Goal: Information Seeking & Learning: Learn about a topic

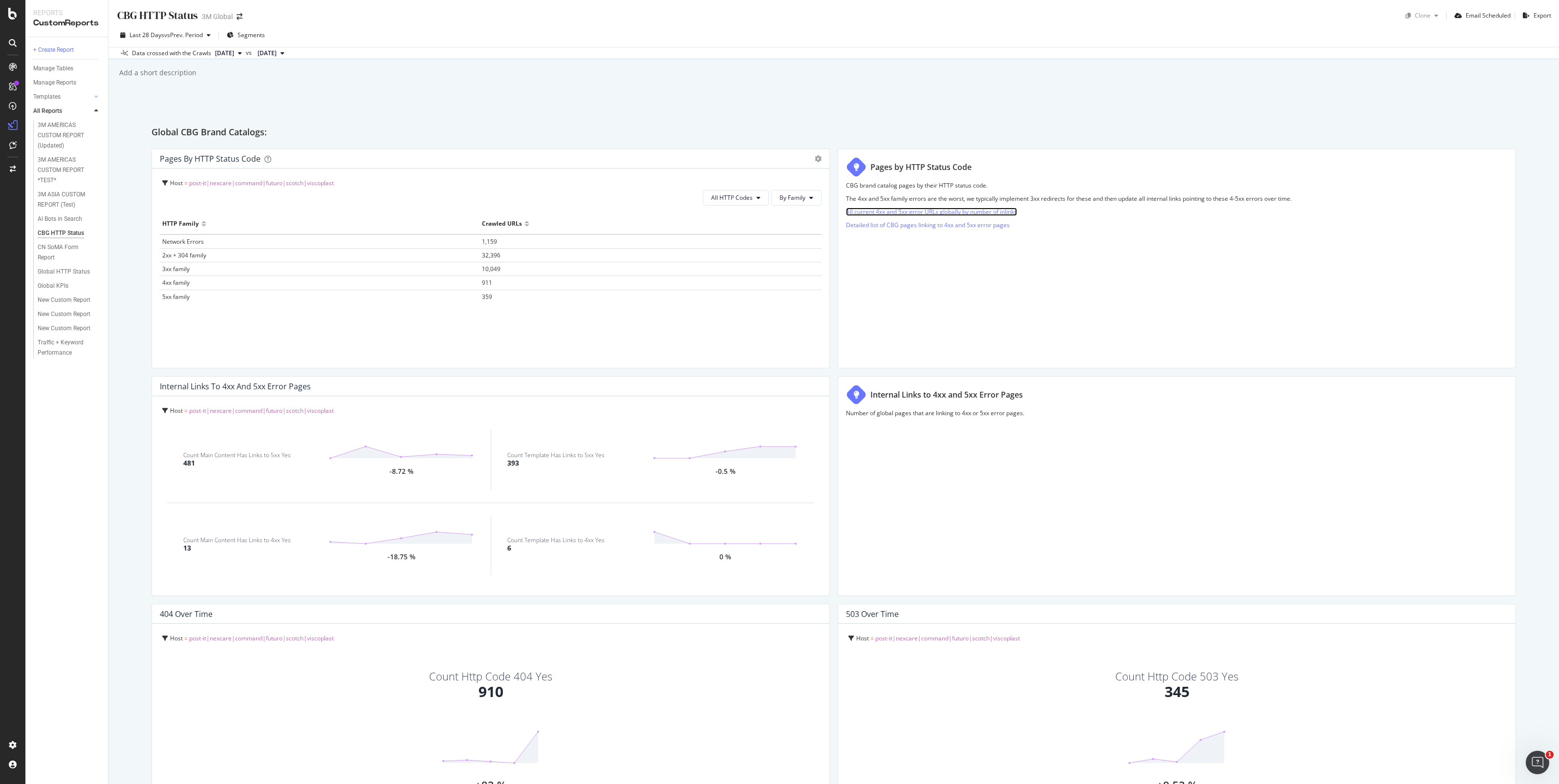
click at [884, 213] on link "All current 4xx and 5xx error URLs globally by number of inlinks" at bounding box center [931, 212] width 171 height 8
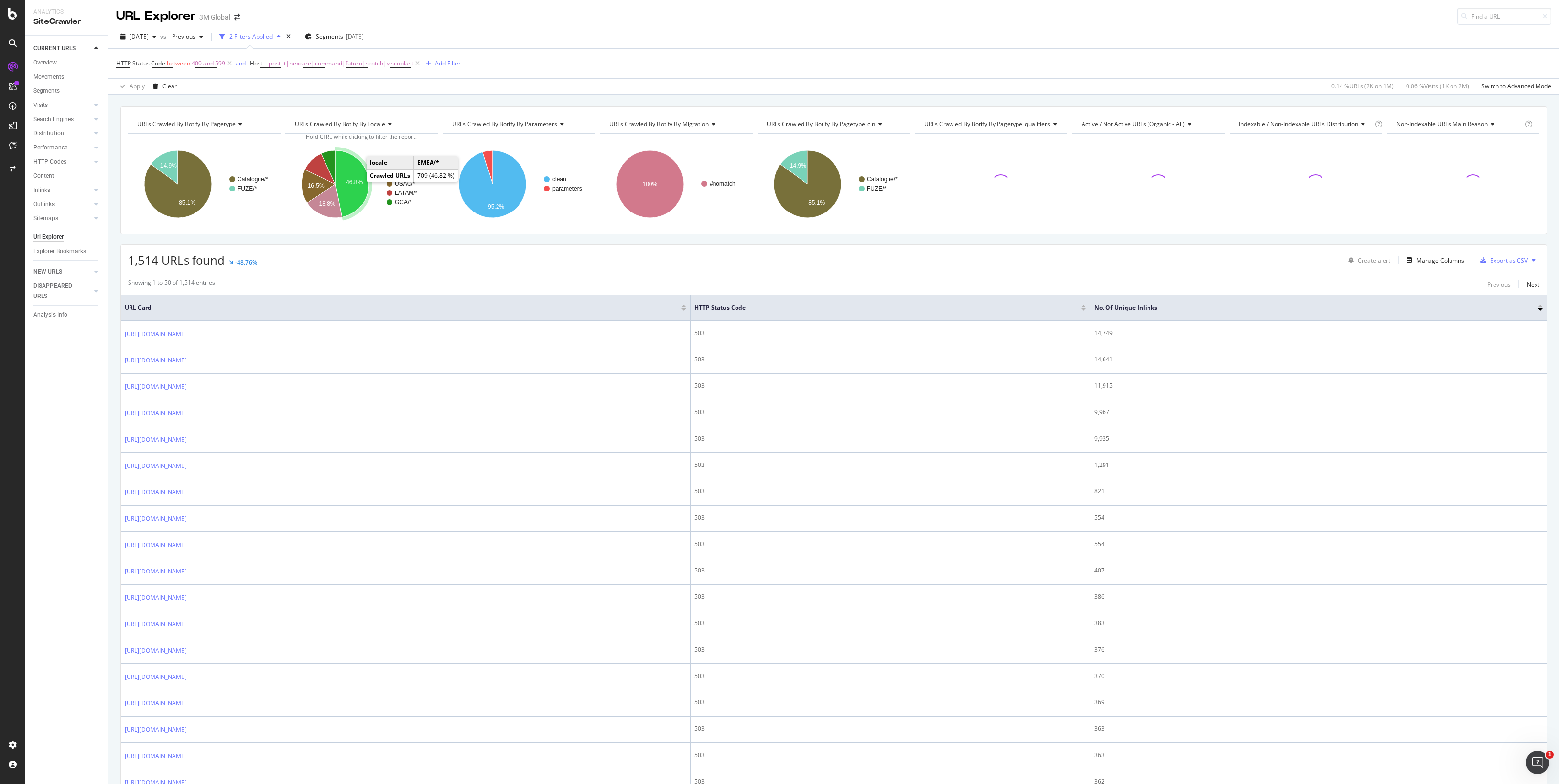
click at [352, 181] on text "46.8%" at bounding box center [354, 182] width 16 height 7
